Goal: Task Accomplishment & Management: Use online tool/utility

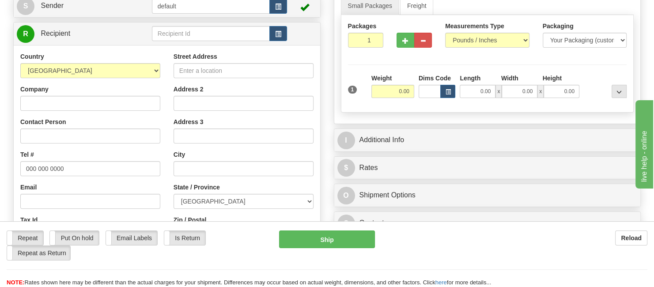
scroll to position [132, 0]
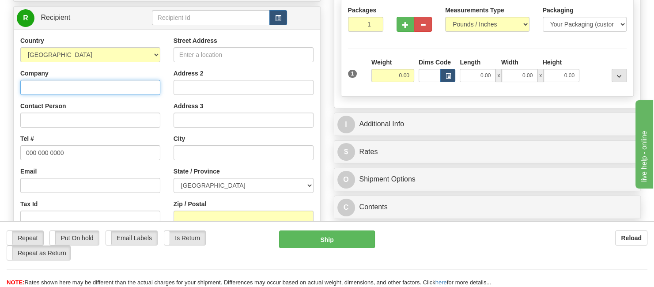
click at [57, 84] on input "Company" at bounding box center [90, 87] width 140 height 15
paste input "[PERSON_NAME]"
type input "[PERSON_NAME]"
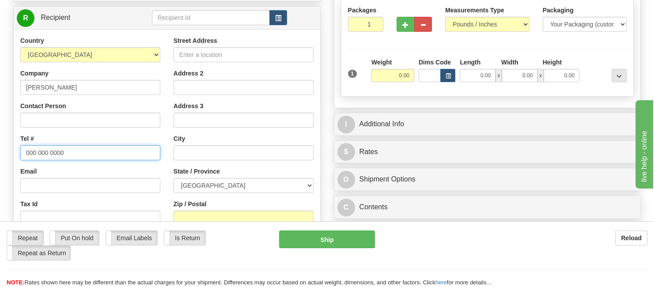
drag, startPoint x: 68, startPoint y: 154, endPoint x: 7, endPoint y: 147, distance: 62.3
click at [7, 147] on div "Create a label for the return Create Pickup Without Label Order # S Sender defa…" at bounding box center [167, 146] width 321 height 390
paste input "5198886908"
click at [36, 151] on input "5198886908" at bounding box center [90, 152] width 140 height 15
click at [49, 151] on input "519-8886908" at bounding box center [90, 152] width 140 height 15
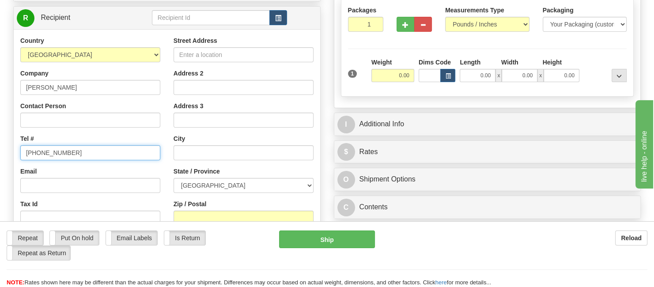
type input "[PHONE_NUMBER]"
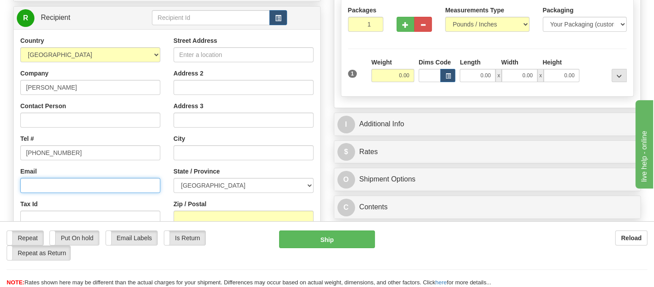
click at [59, 183] on input "Email" at bounding box center [90, 185] width 140 height 15
paste input "[EMAIL_ADDRESS][PERSON_NAME][DOMAIN_NAME]"
type input "[EMAIL_ADDRESS][PERSON_NAME][DOMAIN_NAME]"
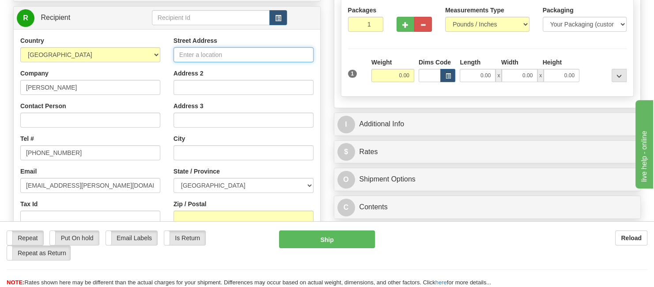
click at [196, 58] on input "Street Address" at bounding box center [244, 54] width 140 height 15
paste input "[STREET_ADDRESS]"
click at [302, 57] on input "[STREET_ADDRESS]" at bounding box center [244, 54] width 140 height 15
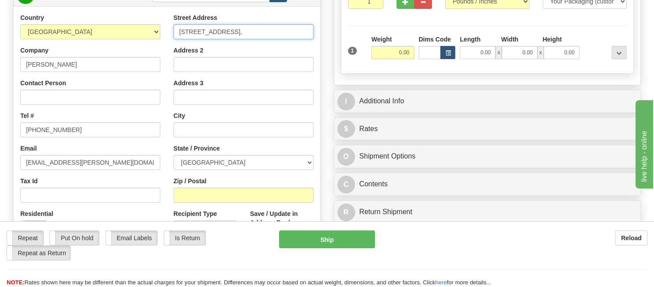
scroll to position [177, 0]
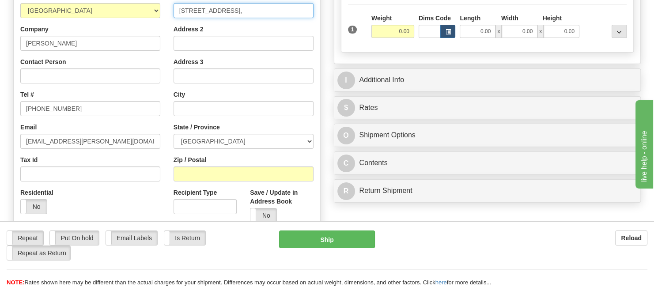
type input "[STREET_ADDRESS],"
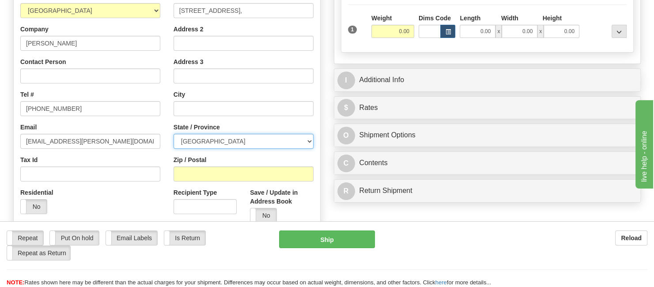
click at [305, 139] on select "[GEOGRAPHIC_DATA] [GEOGRAPHIC_DATA] [GEOGRAPHIC_DATA] [GEOGRAPHIC_DATA] [GEOGRA…" at bounding box center [244, 141] width 140 height 15
select select "ON"
click at [174, 134] on select "[GEOGRAPHIC_DATA] [GEOGRAPHIC_DATA] [GEOGRAPHIC_DATA] [GEOGRAPHIC_DATA] [GEOGRA…" at bounding box center [244, 141] width 140 height 15
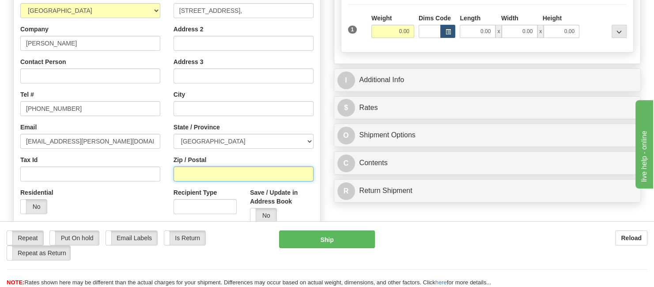
click at [211, 176] on input "Zip / Postal" at bounding box center [244, 173] width 140 height 15
paste input "N2T2C5"
click at [190, 174] on input "N2T2C5" at bounding box center [244, 173] width 140 height 15
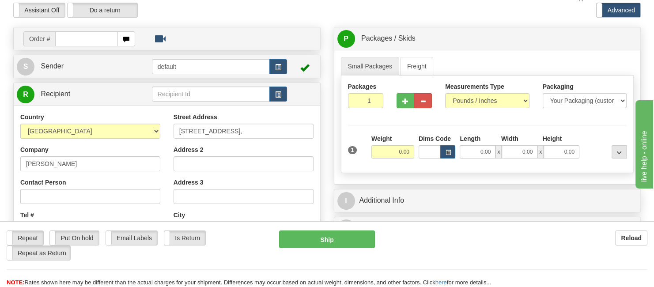
scroll to position [88, 0]
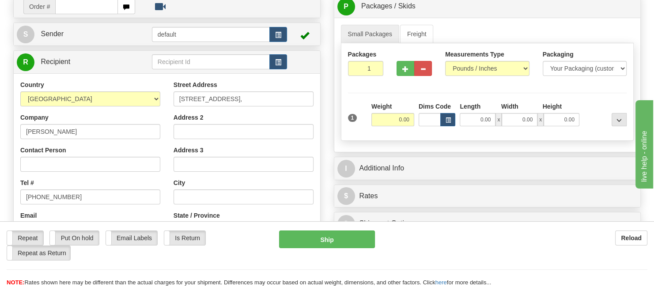
type input "N2T 2C5"
click at [252, 98] on input "[STREET_ADDRESS]," at bounding box center [244, 98] width 140 height 15
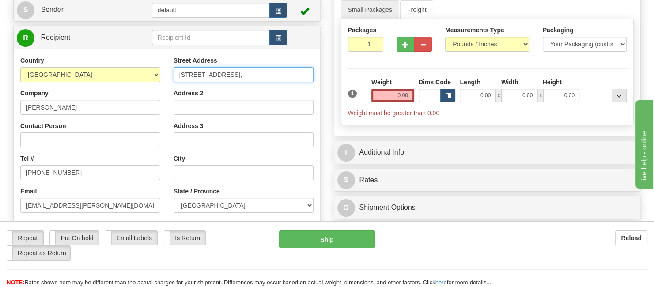
scroll to position [132, 0]
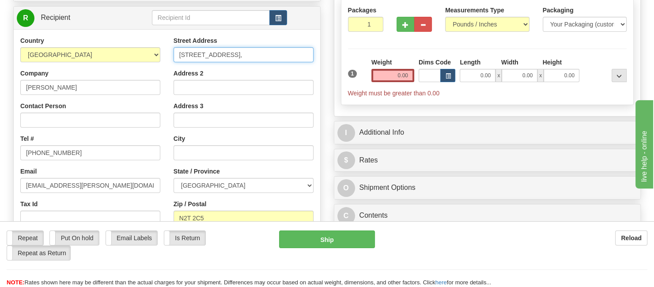
type input "[STREET_ADDRESS],"
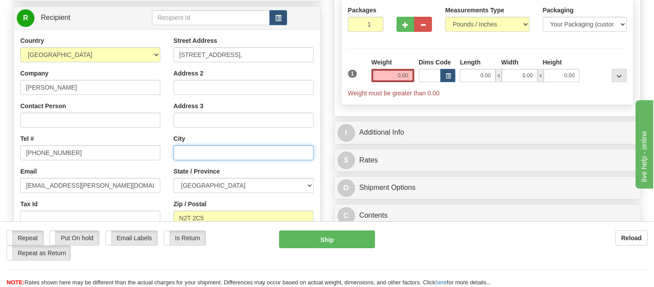
click at [228, 149] on input "text" at bounding box center [244, 152] width 140 height 15
paste input "[GEOGRAPHIC_DATA]"
type input "[GEOGRAPHIC_DATA]"
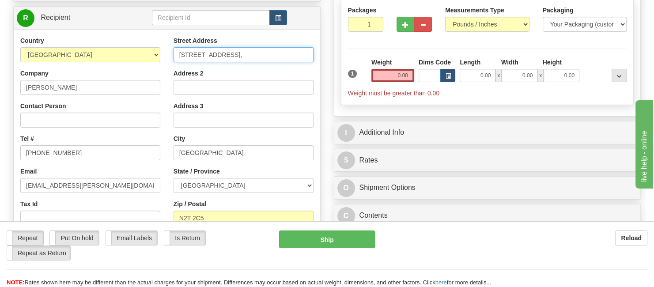
drag, startPoint x: 242, startPoint y: 55, endPoint x: 304, endPoint y: 56, distance: 61.4
click at [304, 56] on input "[STREET_ADDRESS]," at bounding box center [244, 54] width 140 height 15
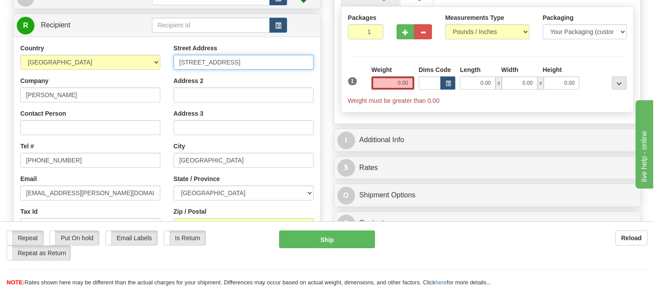
scroll to position [105, 0]
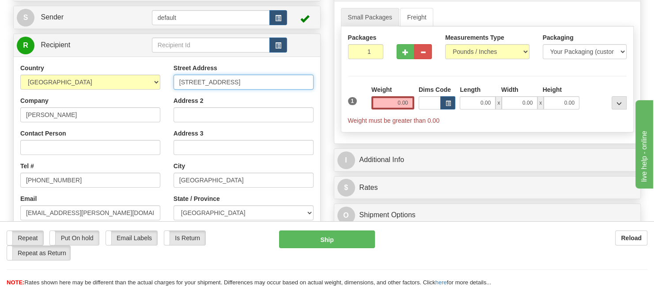
type input "[STREET_ADDRESS]"
drag, startPoint x: 397, startPoint y: 104, endPoint x: 414, endPoint y: 105, distance: 16.8
click at [414, 105] on div "Weight 0.00" at bounding box center [392, 100] width 47 height 31
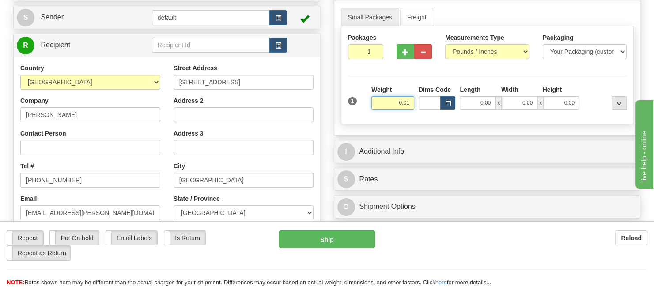
type input "0.01"
click button "Delete" at bounding box center [0, 0] width 0 height 0
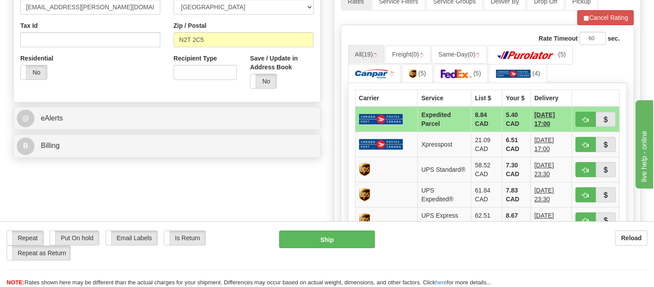
scroll to position [326, 0]
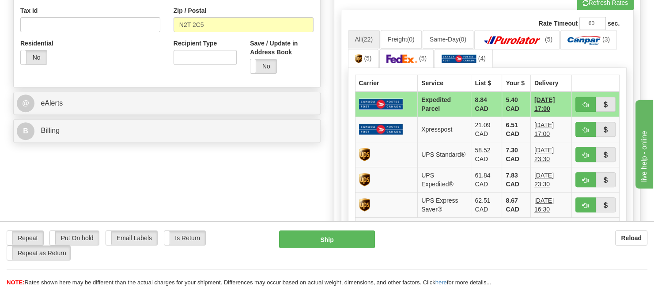
click at [379, 98] on img at bounding box center [381, 103] width 44 height 11
click at [397, 98] on img at bounding box center [381, 103] width 44 height 11
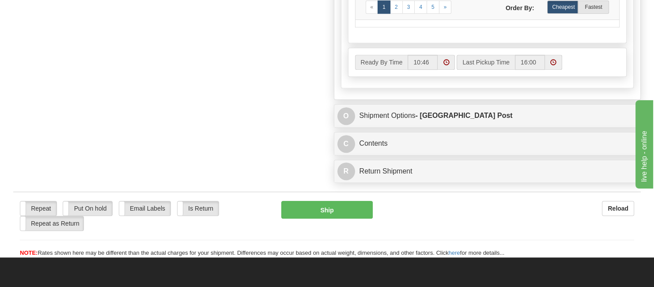
scroll to position [591, 0]
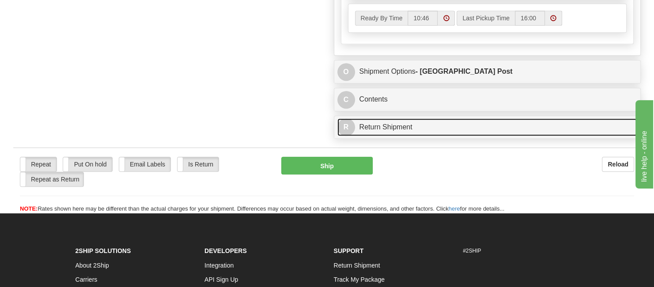
click at [379, 123] on link "R Return Shipment" at bounding box center [487, 127] width 300 height 18
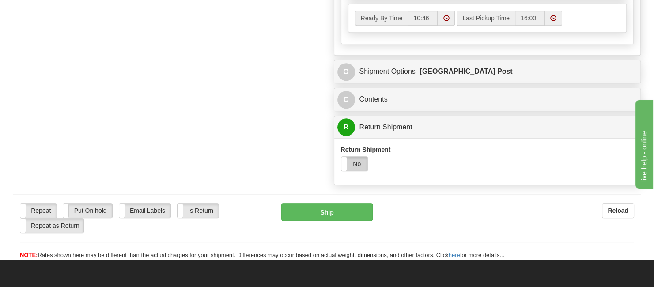
click at [359, 159] on label "No" at bounding box center [354, 164] width 26 height 14
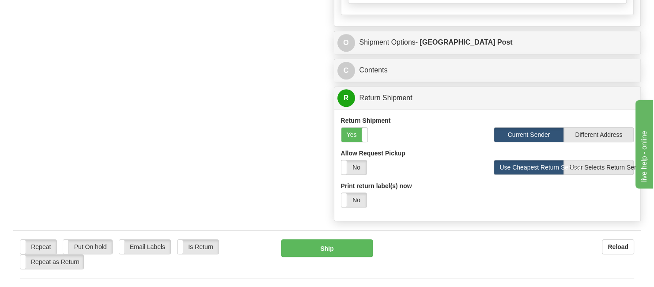
scroll to position [635, 0]
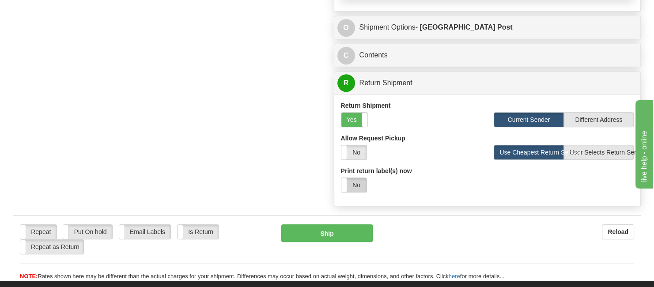
click at [359, 181] on label "No" at bounding box center [353, 185] width 25 height 14
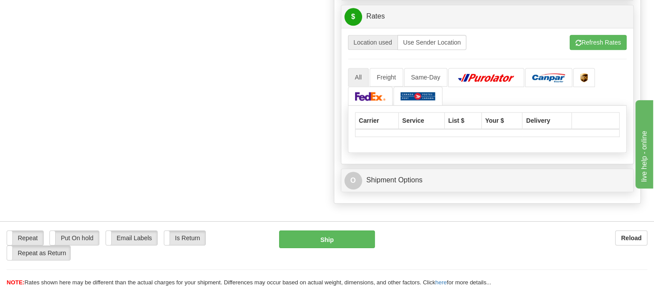
scroll to position [944, 0]
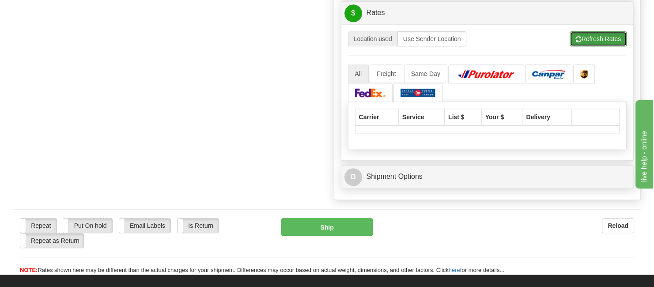
click at [598, 40] on button "Refresh Rates" at bounding box center [598, 38] width 57 height 15
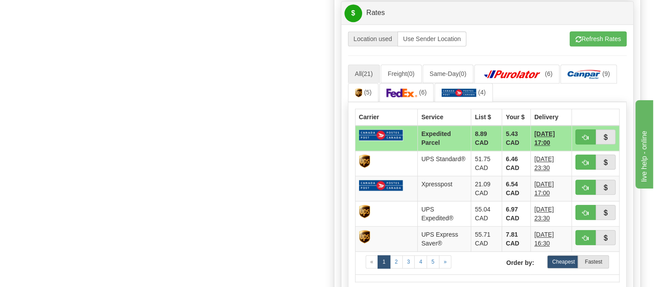
click at [378, 131] on img at bounding box center [381, 134] width 44 height 11
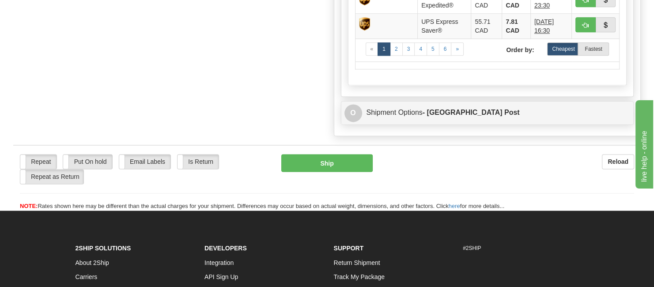
scroll to position [1165, 0]
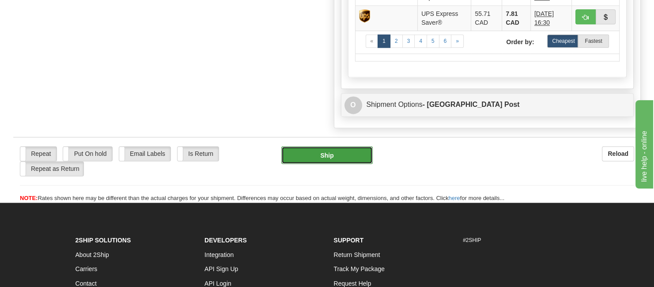
click at [314, 146] on button "Ship" at bounding box center [326, 155] width 91 height 18
type input "DOM.EP"
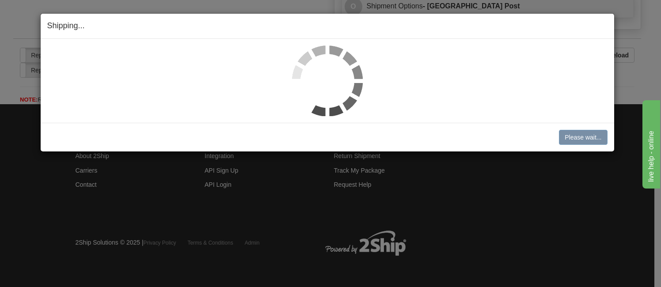
scroll to position [645, 0]
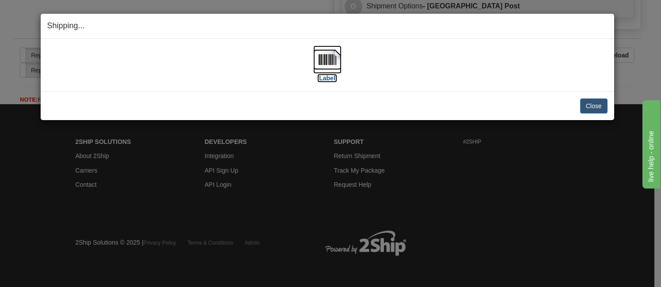
click at [325, 61] on img at bounding box center [327, 59] width 28 height 28
click at [330, 26] on h4 "Shipping... Your SHIPMENT will EXPIRE in" at bounding box center [327, 25] width 560 height 11
